Goal: Navigation & Orientation: Find specific page/section

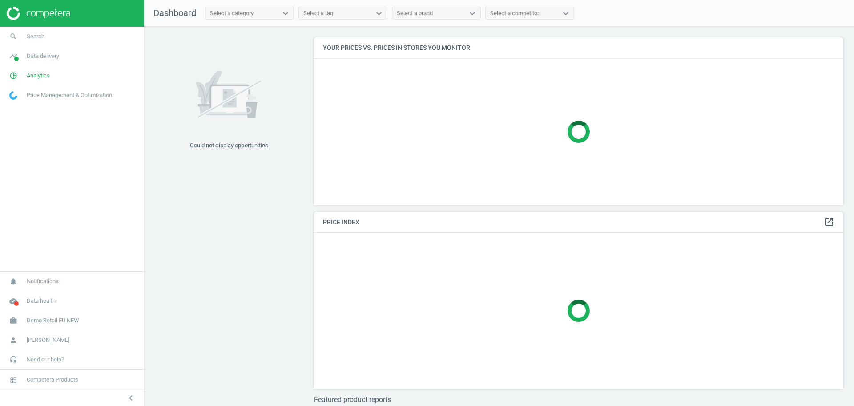
scroll to position [185, 538]
click at [63, 322] on span "Demo Retail EU NEW" at bounding box center [53, 320] width 52 height 8
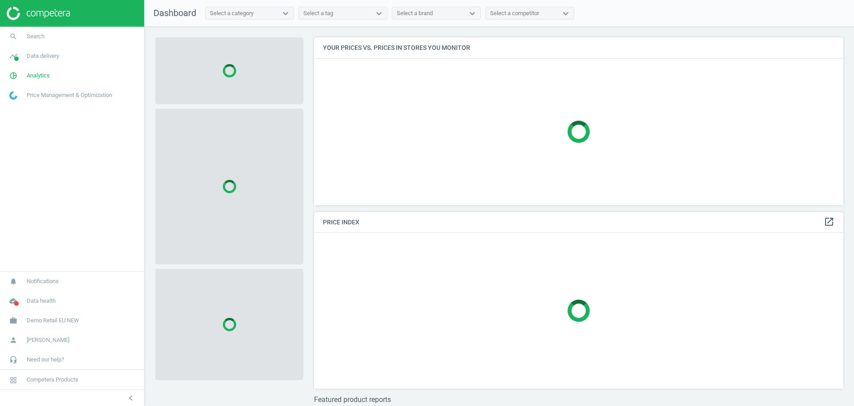
scroll to position [185, 538]
click at [60, 318] on span "Demo Retail EU NEW" at bounding box center [53, 320] width 52 height 8
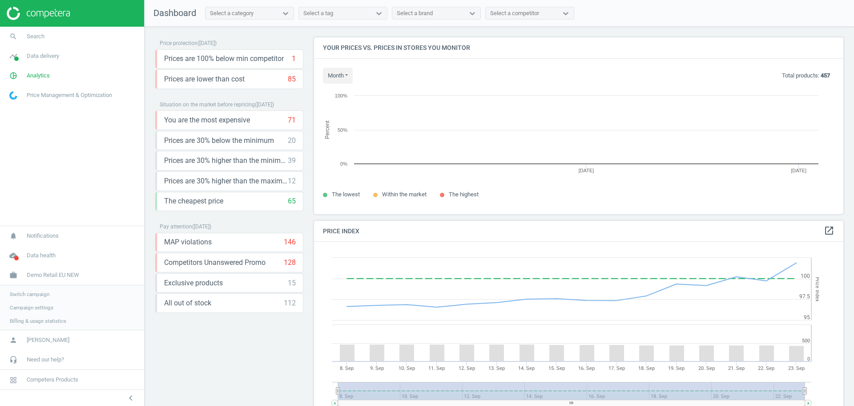
scroll to position [194, 538]
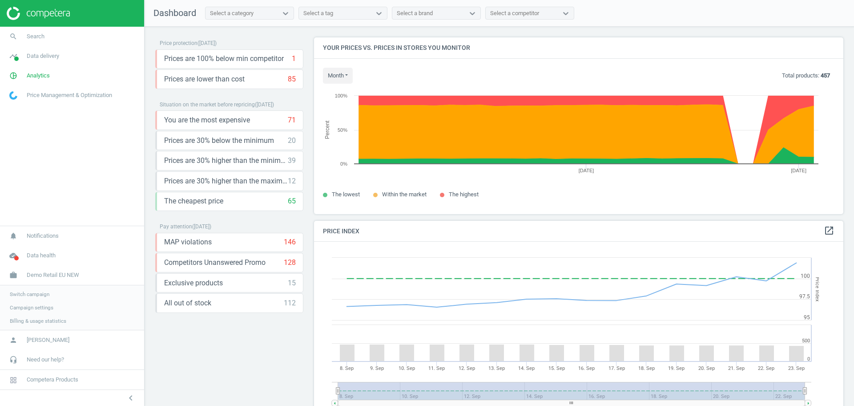
click at [40, 298] on link "Switch campaign" at bounding box center [72, 293] width 144 height 13
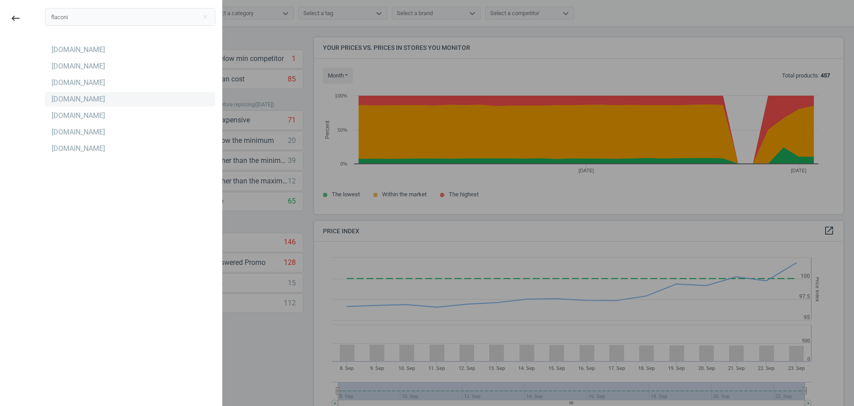
type input "flaconi"
click at [73, 99] on div "[DOMAIN_NAME]" at bounding box center [78, 99] width 53 height 10
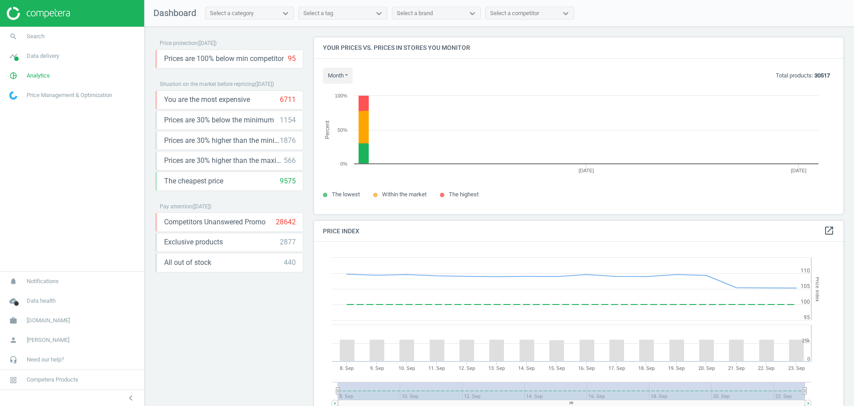
scroll to position [194, 538]
